Goal: Information Seeking & Learning: Learn about a topic

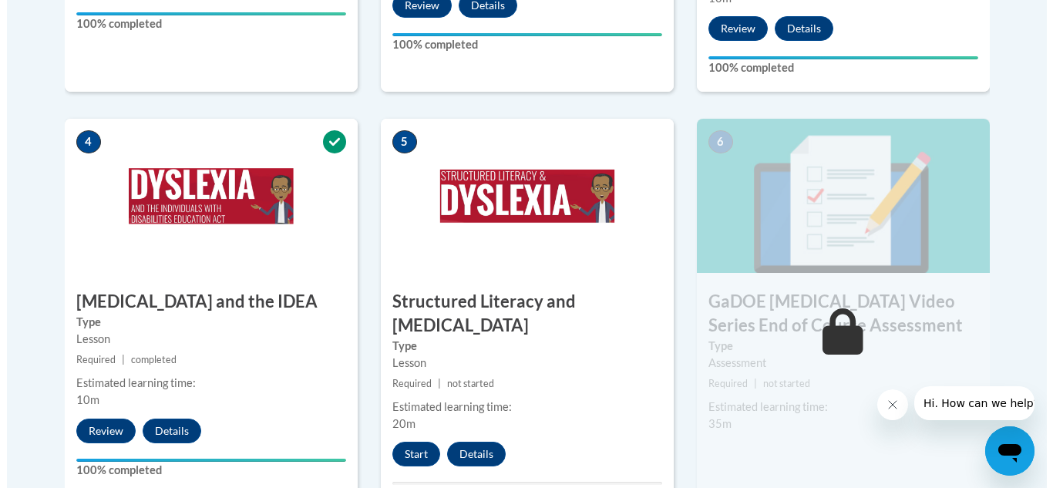
scroll to position [1002, 0]
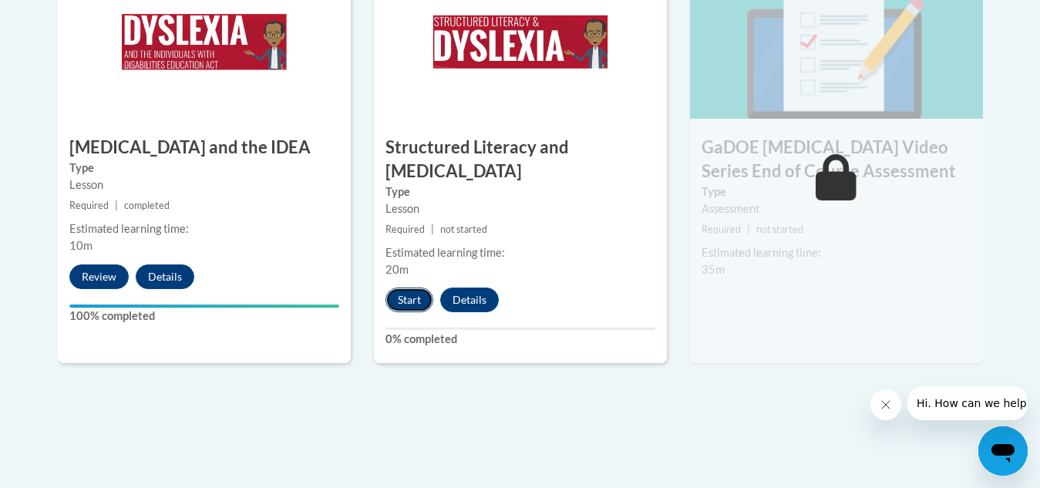
click at [409, 287] on button "Start" at bounding box center [409, 299] width 48 height 25
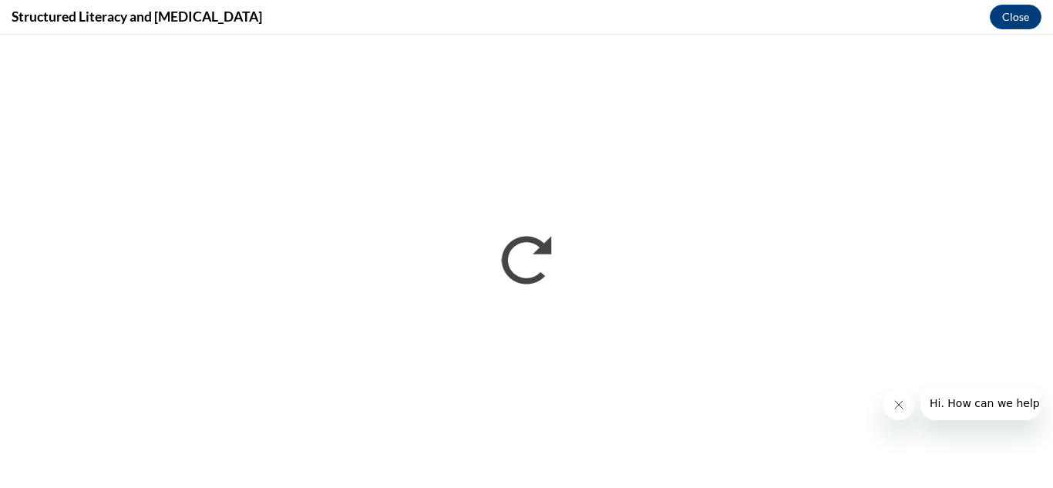
scroll to position [0, 0]
